Goal: Information Seeking & Learning: Learn about a topic

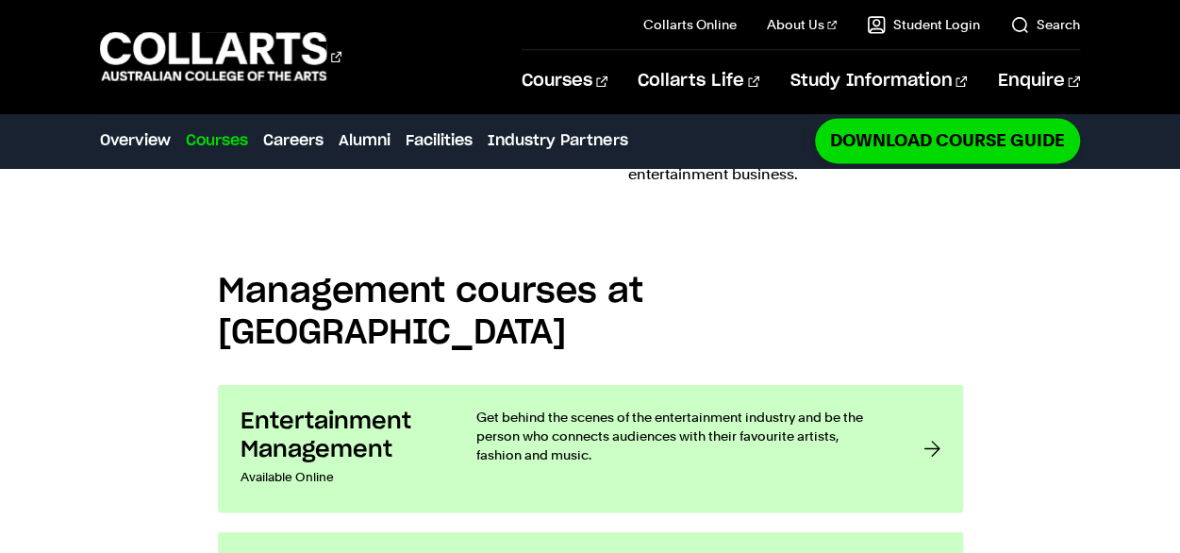
scroll to position [1405, 0]
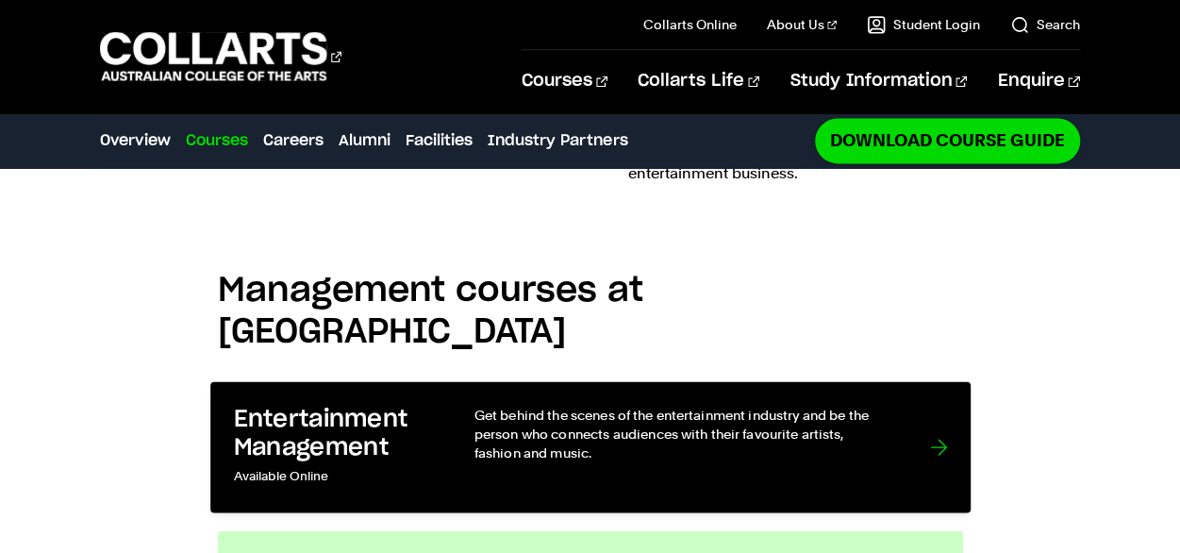
click at [612, 405] on p "Get behind the scenes of the entertainment industry and be the person who conne…" at bounding box center [682, 434] width 418 height 58
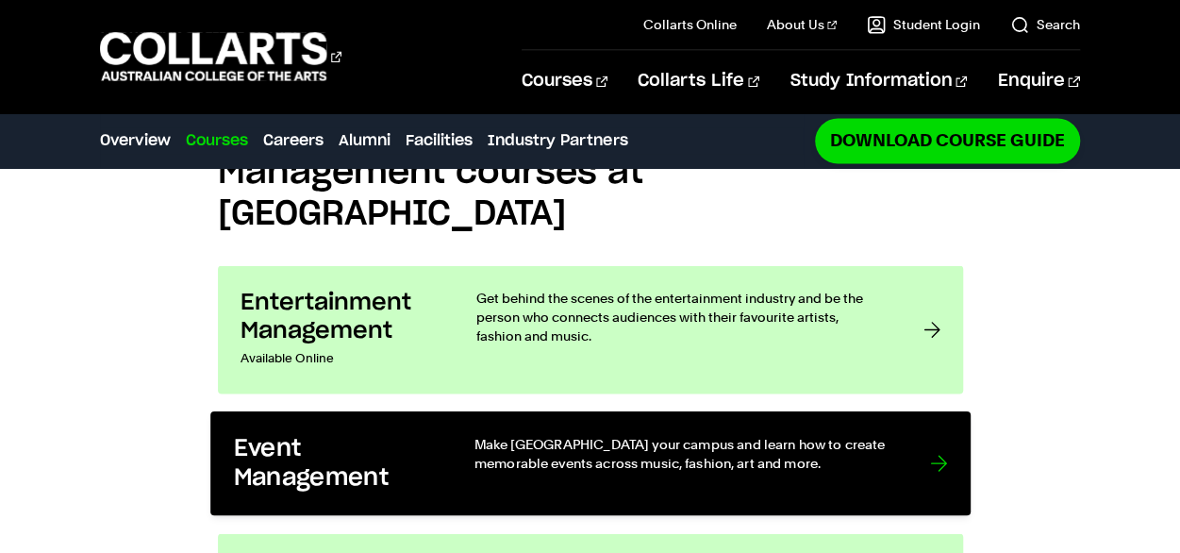
scroll to position [1524, 0]
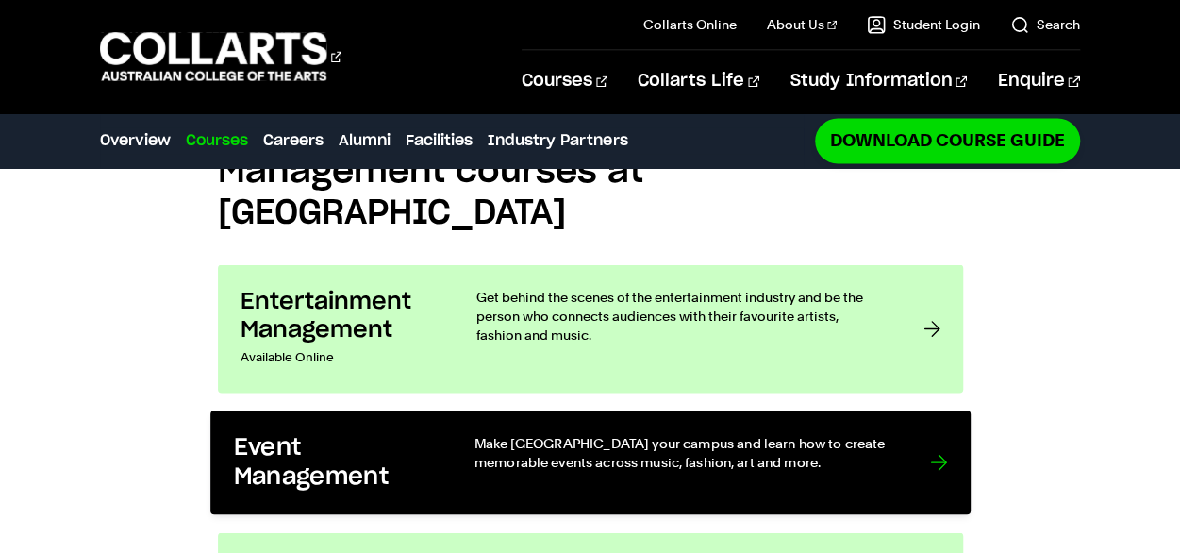
click at [720, 433] on div "Make Melbourne your campus and learn how to create memorable events across musi…" at bounding box center [682, 462] width 418 height 58
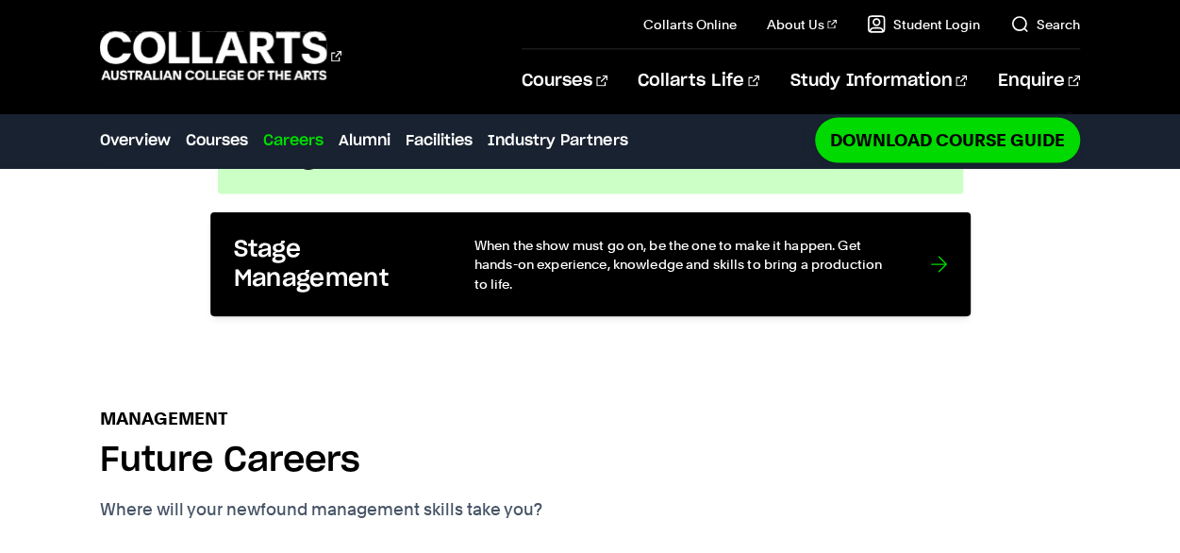
scroll to position [1842, 0]
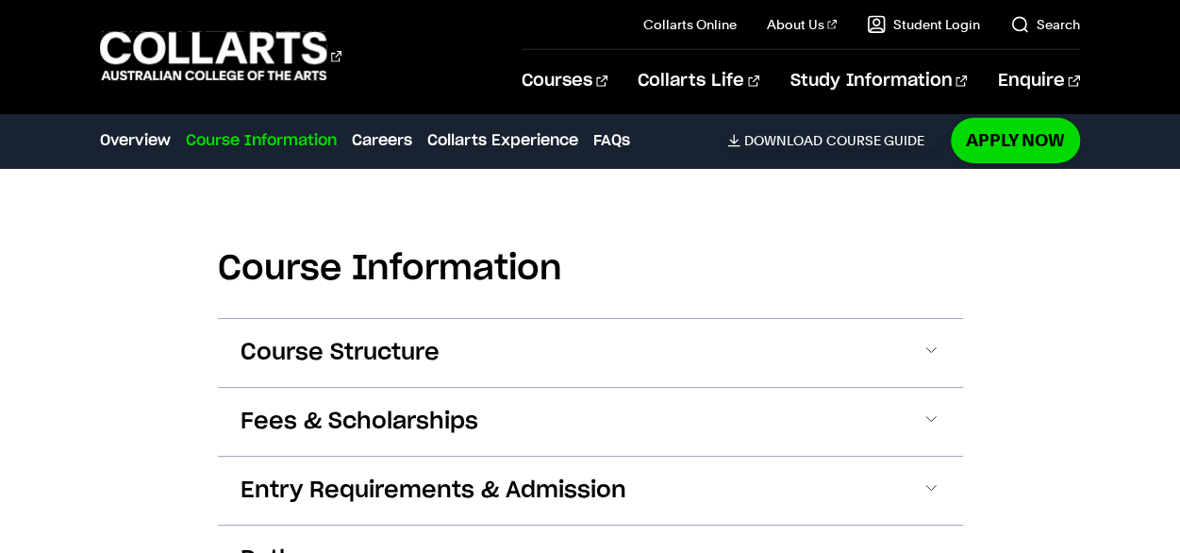
scroll to position [2967, 0]
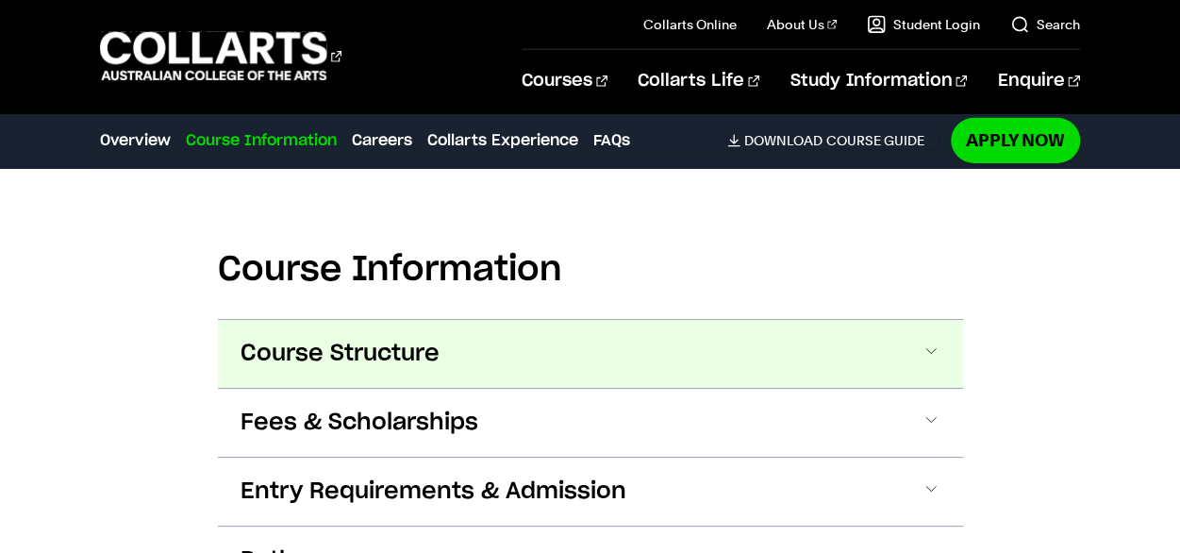
click at [921, 320] on button "Course Structure" at bounding box center [590, 354] width 745 height 68
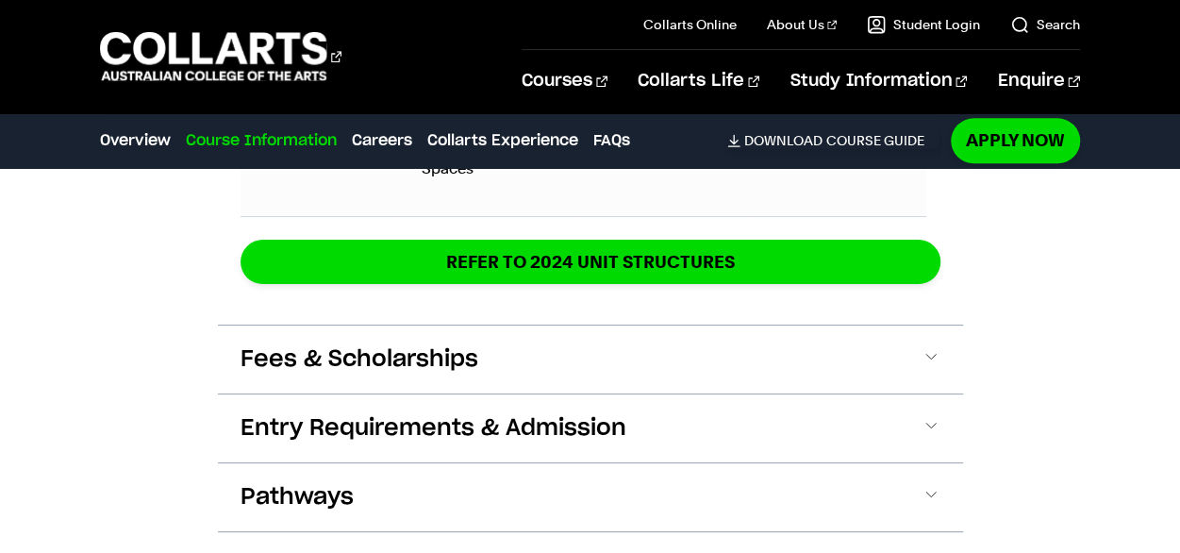
scroll to position [4459, 0]
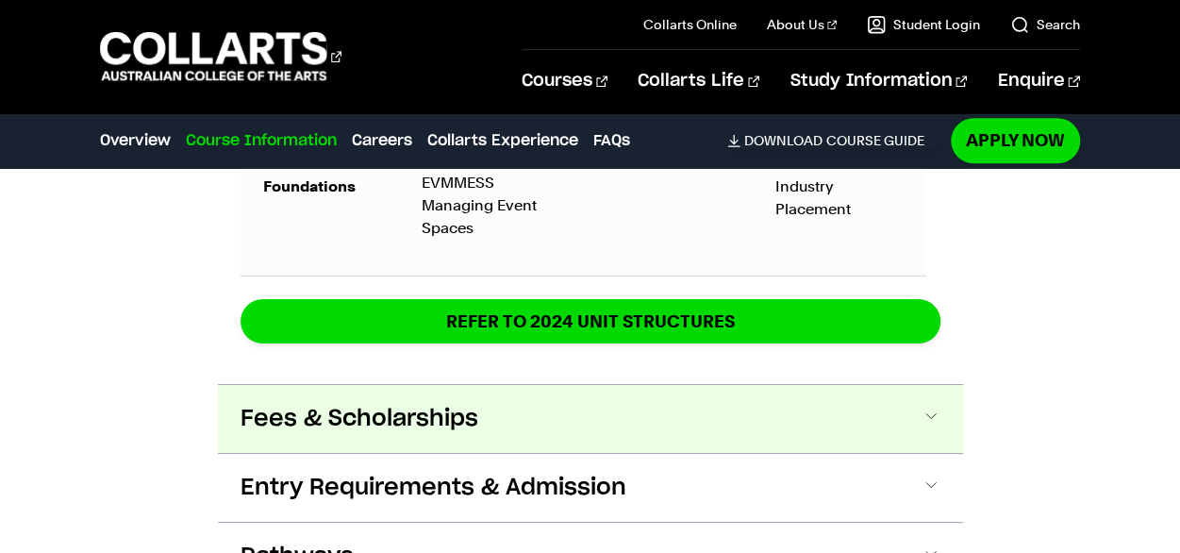
click at [942, 385] on button "Fees & Scholarships" at bounding box center [590, 419] width 745 height 68
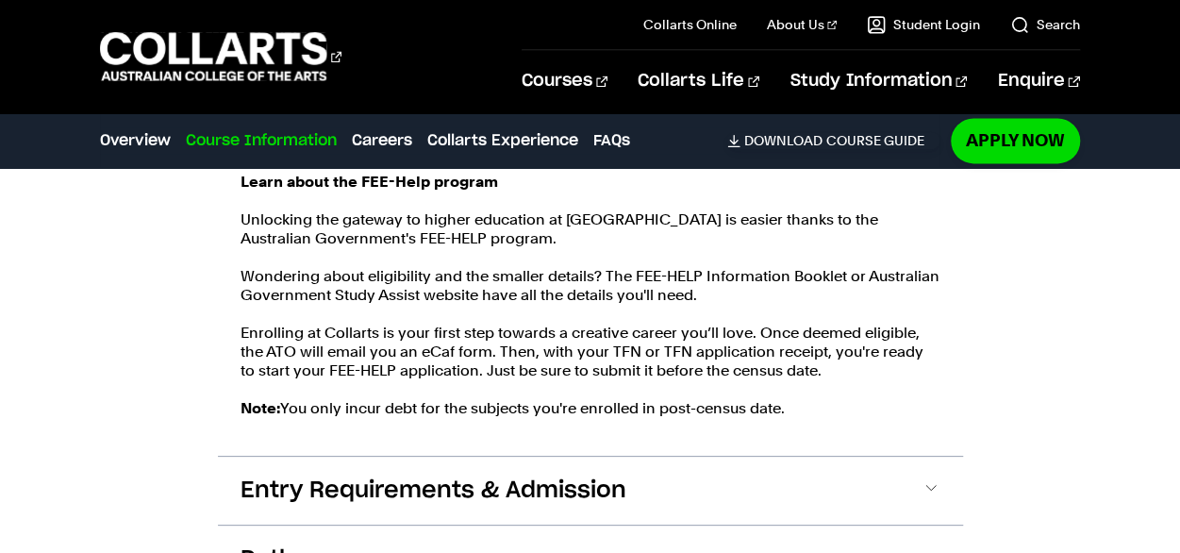
scroll to position [4956, 0]
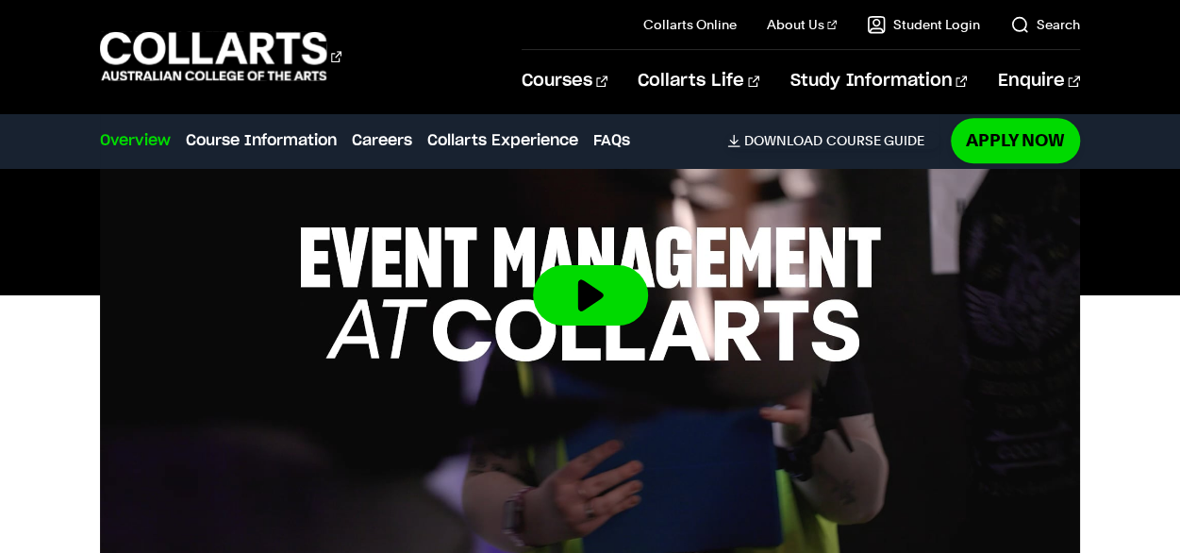
scroll to position [715, 0]
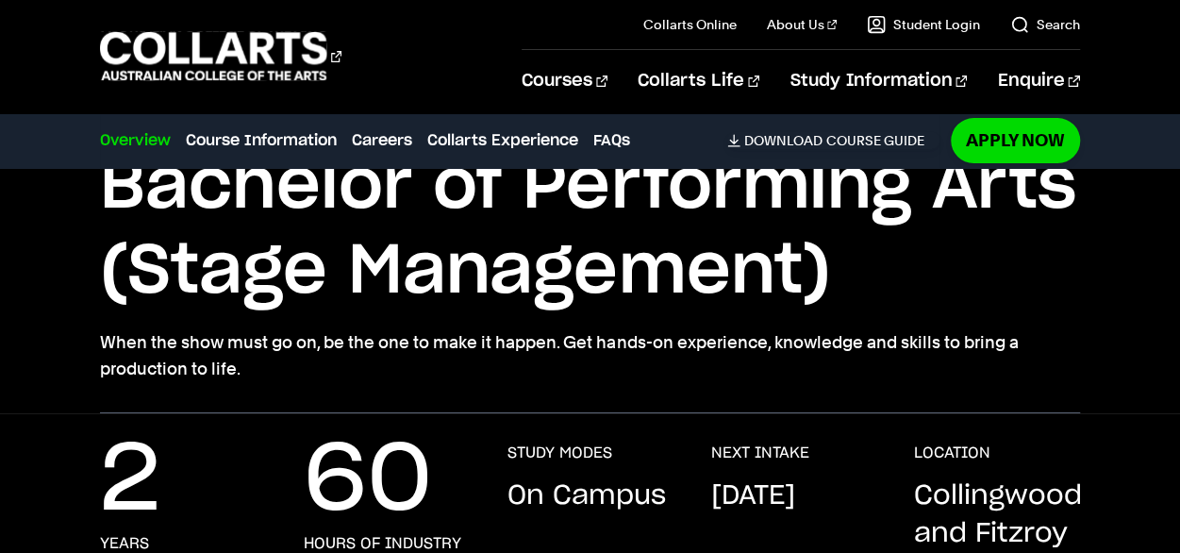
scroll to position [144, 0]
